Goal: Information Seeking & Learning: Check status

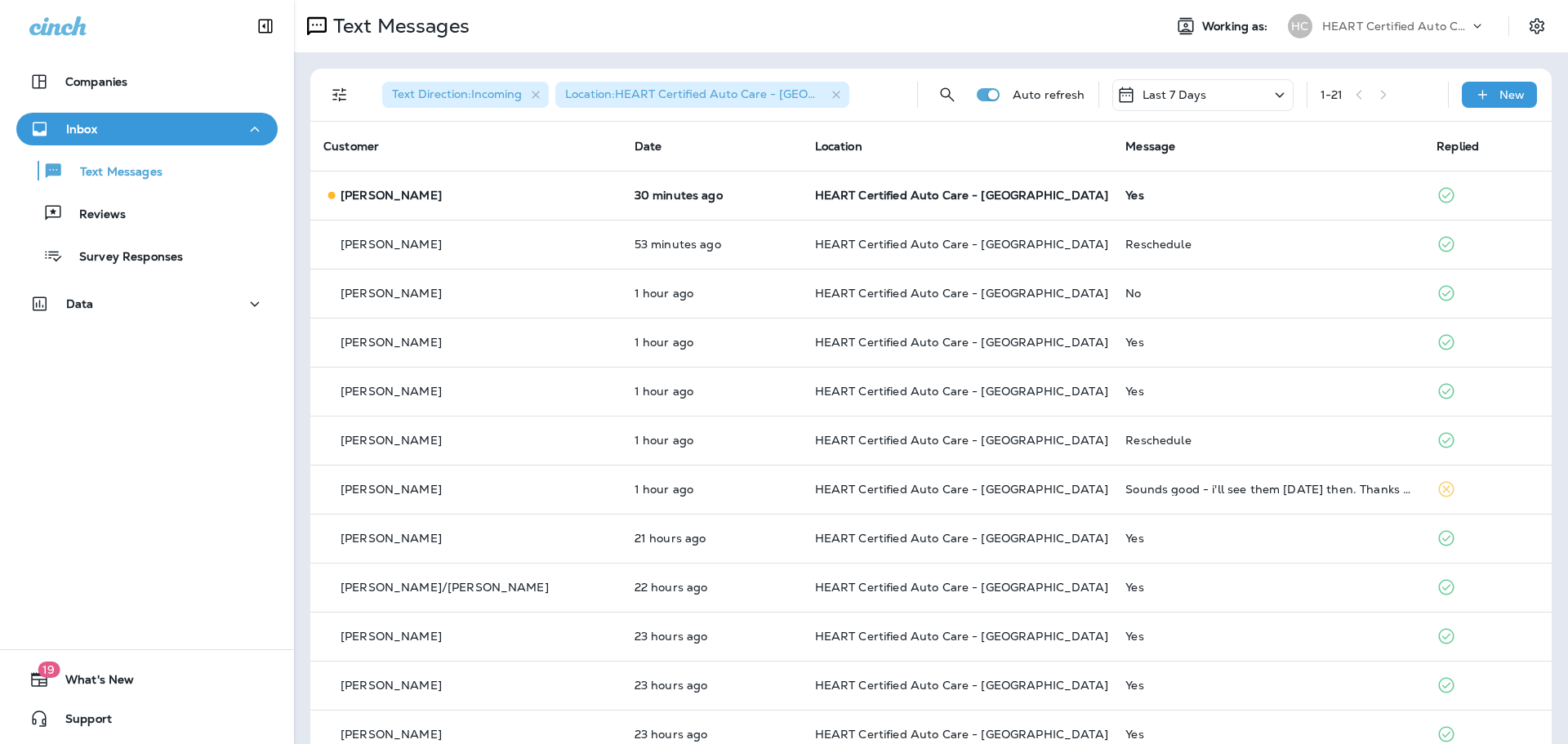
click at [868, 184] on td "HEART Certified Auto Care - [GEOGRAPHIC_DATA]" at bounding box center [957, 195] width 311 height 49
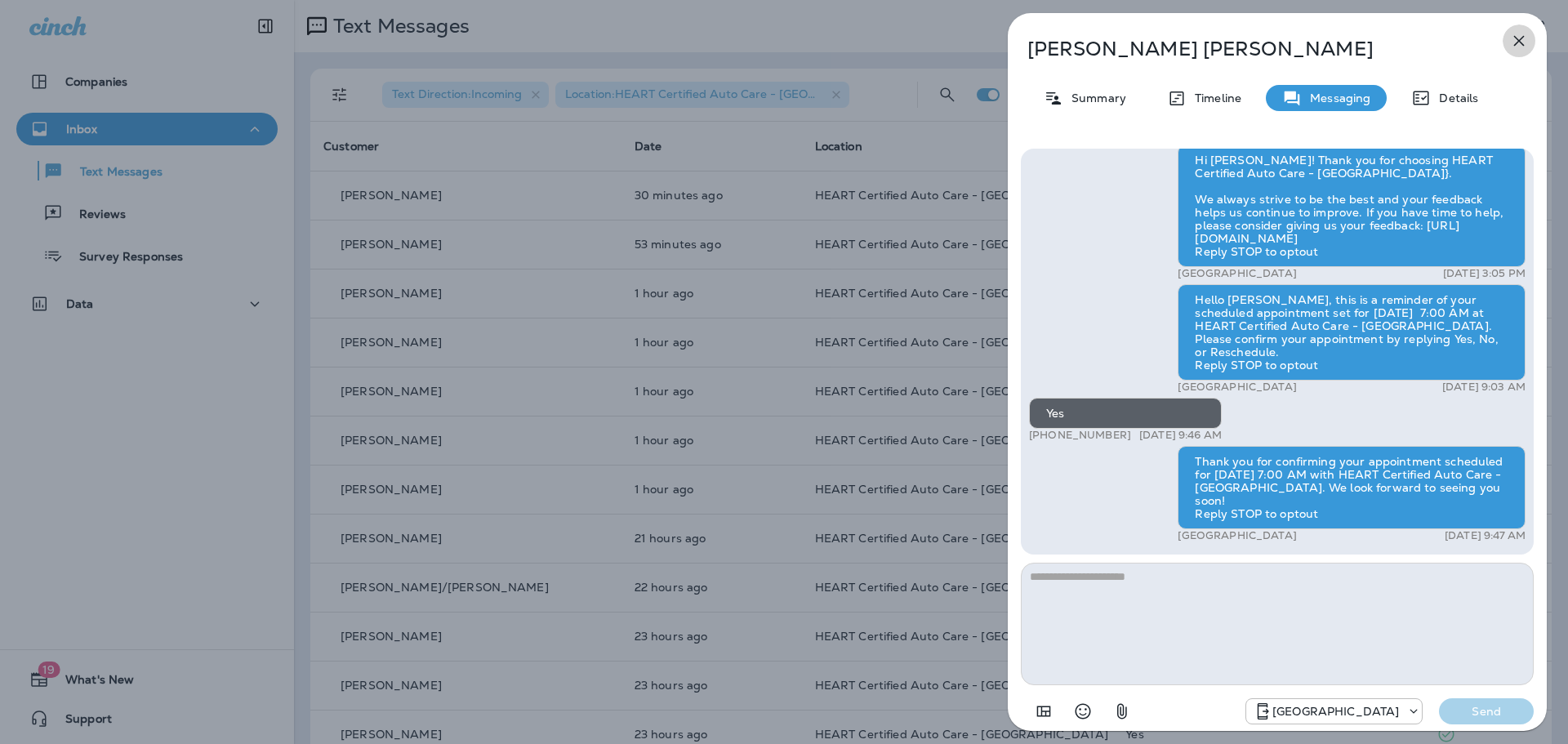
click at [1520, 38] on icon "button" at bounding box center [1519, 41] width 10 height 10
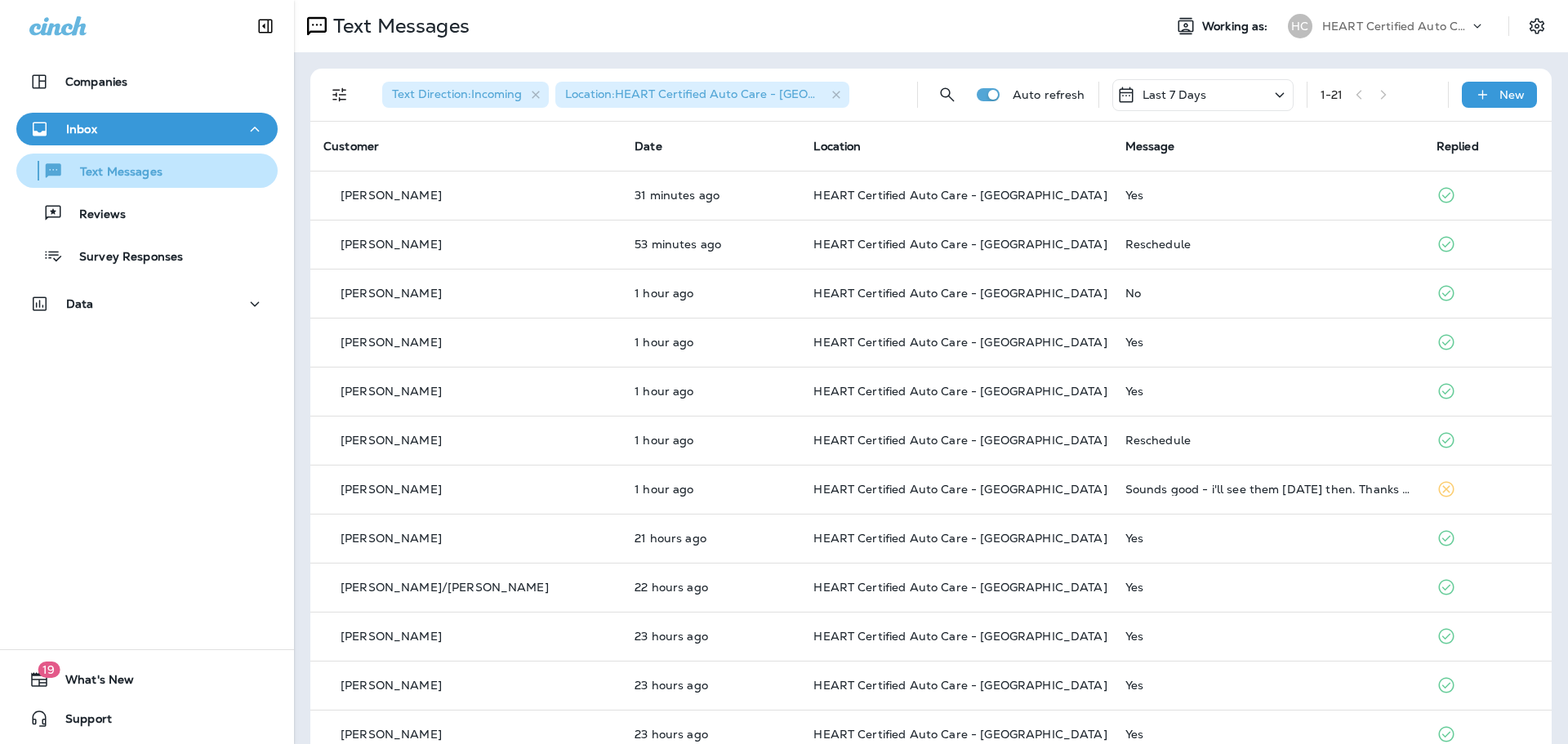
click at [175, 170] on div "Text Messages" at bounding box center [146, 171] width 248 height 24
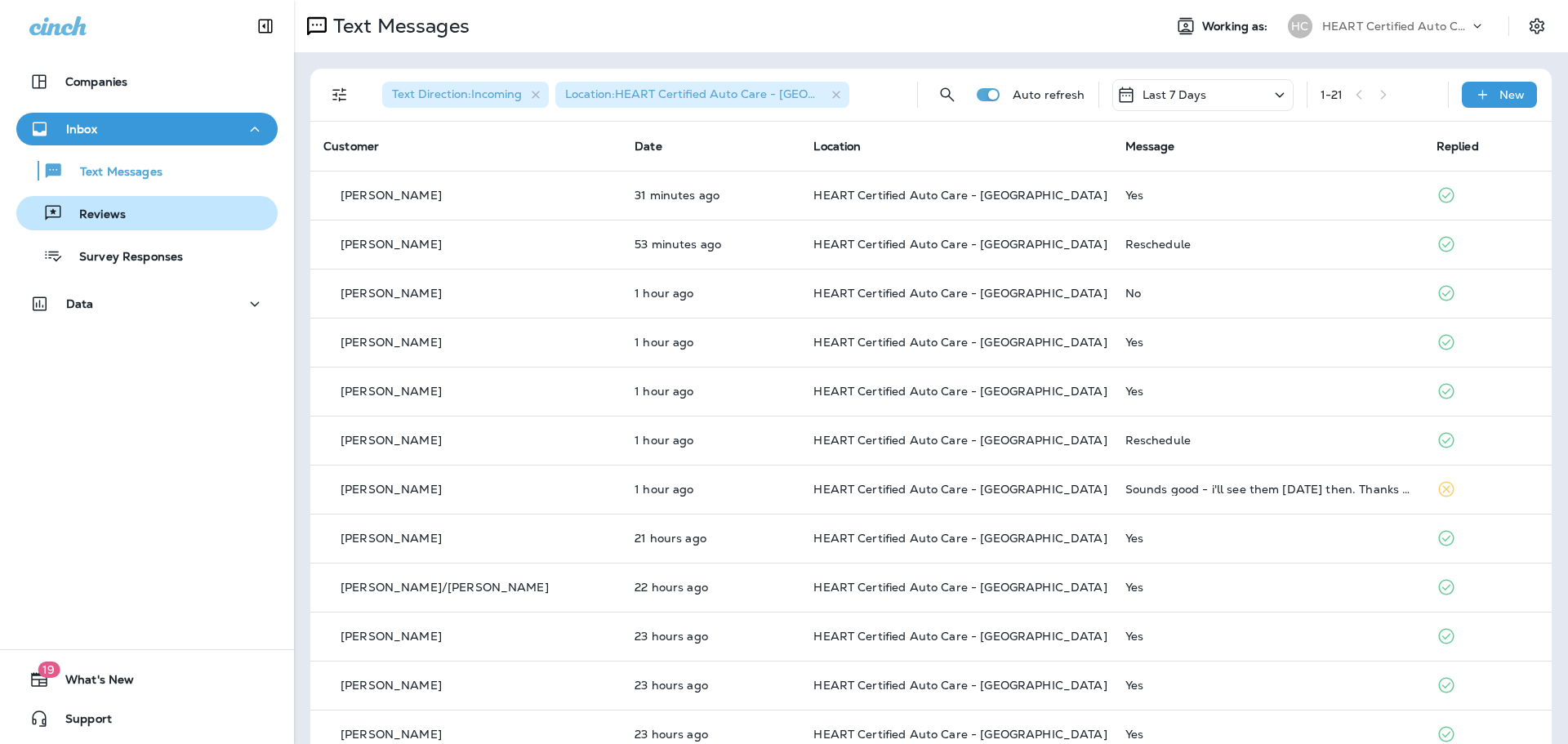
click at [151, 206] on div "Reviews" at bounding box center [146, 213] width 248 height 24
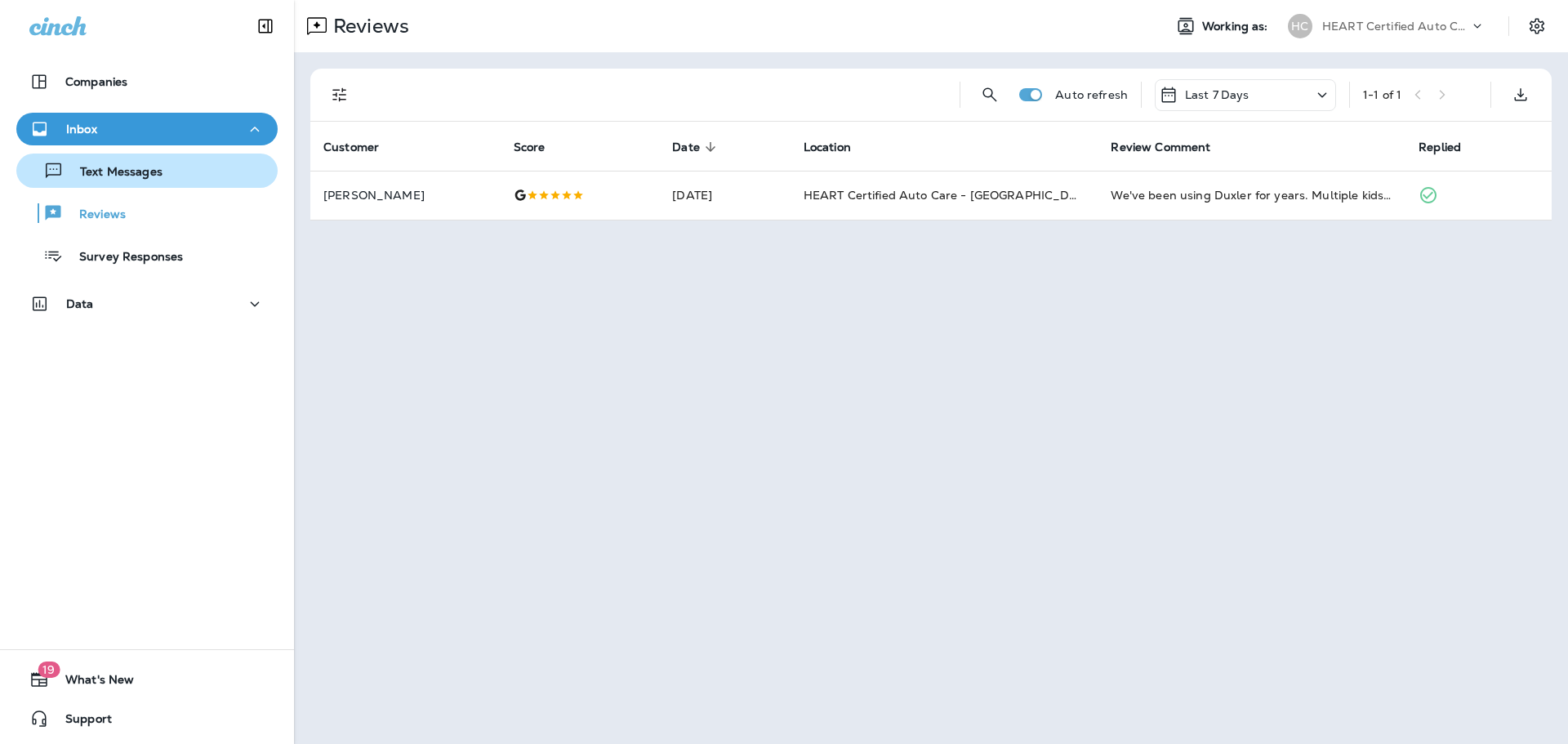
click at [155, 180] on div "Text Messages" at bounding box center [92, 171] width 140 height 24
